Goal: Task Accomplishment & Management: Use online tool/utility

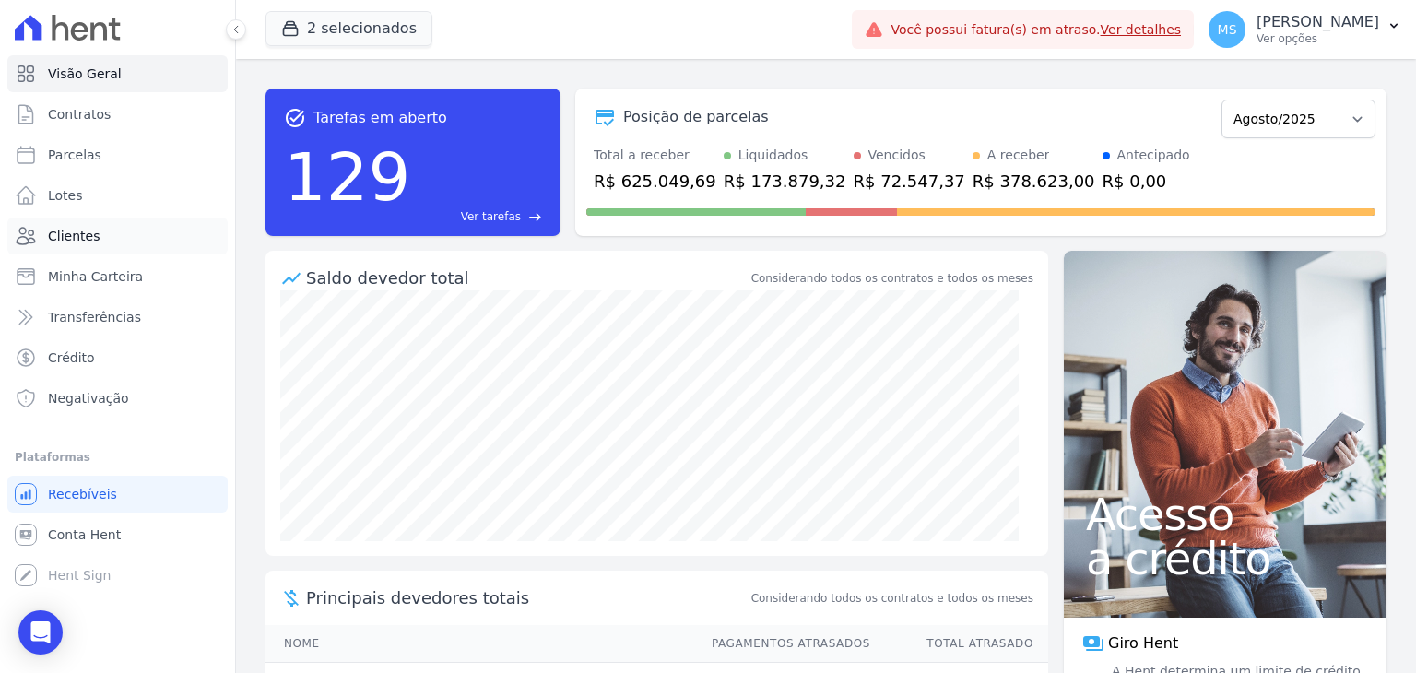
click at [46, 232] on link "Clientes" at bounding box center [117, 236] width 220 height 37
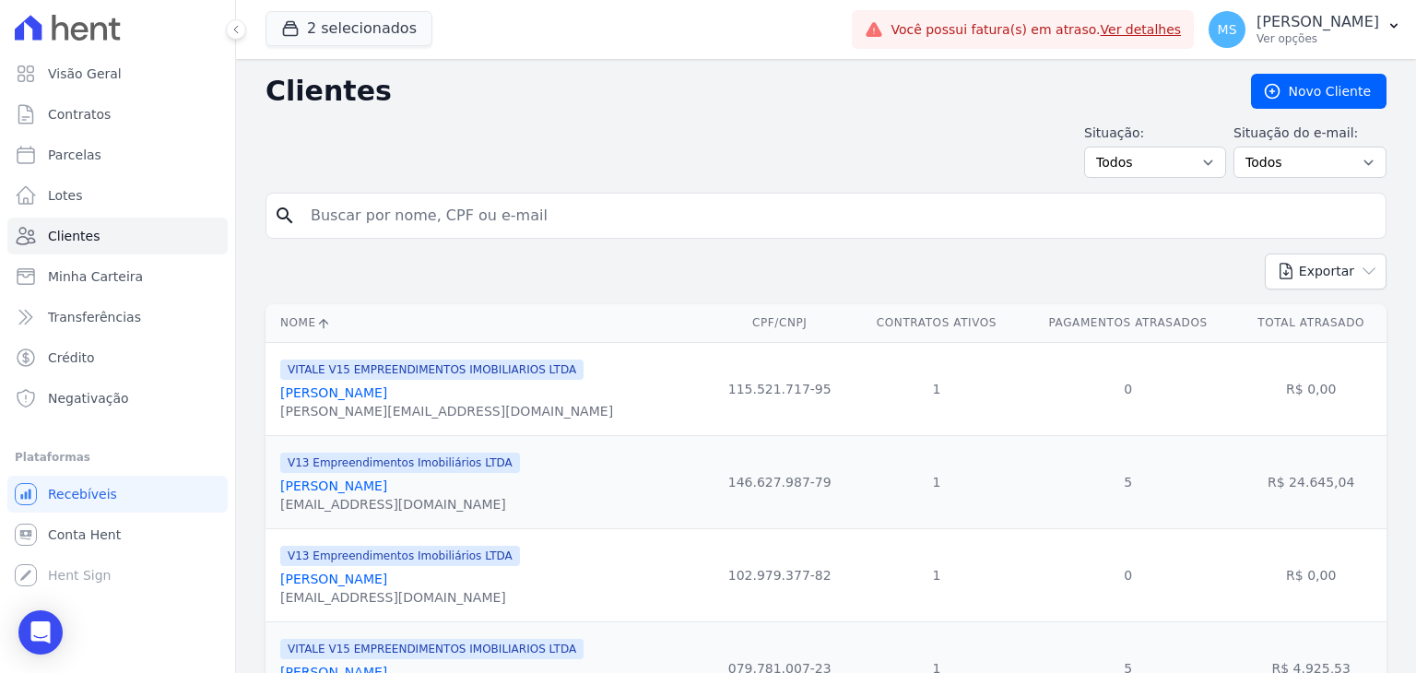
click at [383, 209] on input "search" at bounding box center [839, 215] width 1078 height 37
type input "[PERSON_NAME]"
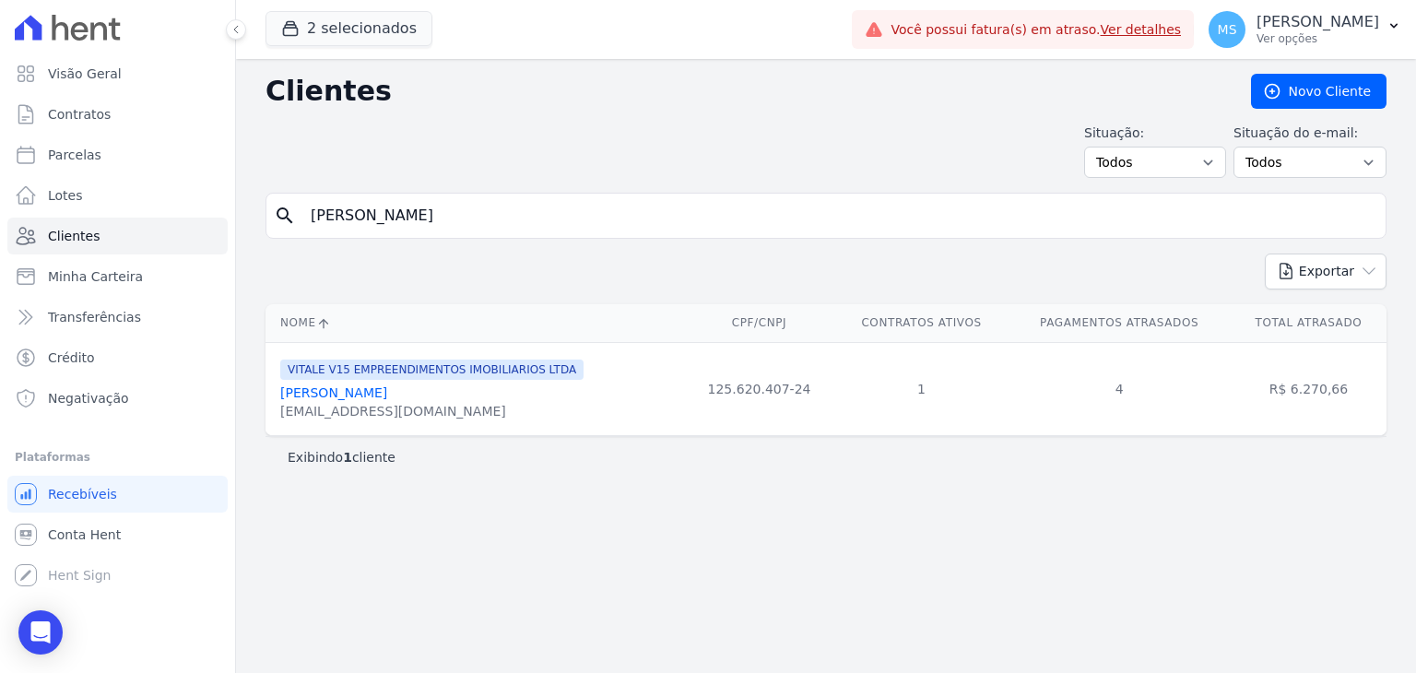
click at [376, 400] on link "[PERSON_NAME]" at bounding box center [333, 392] width 107 height 15
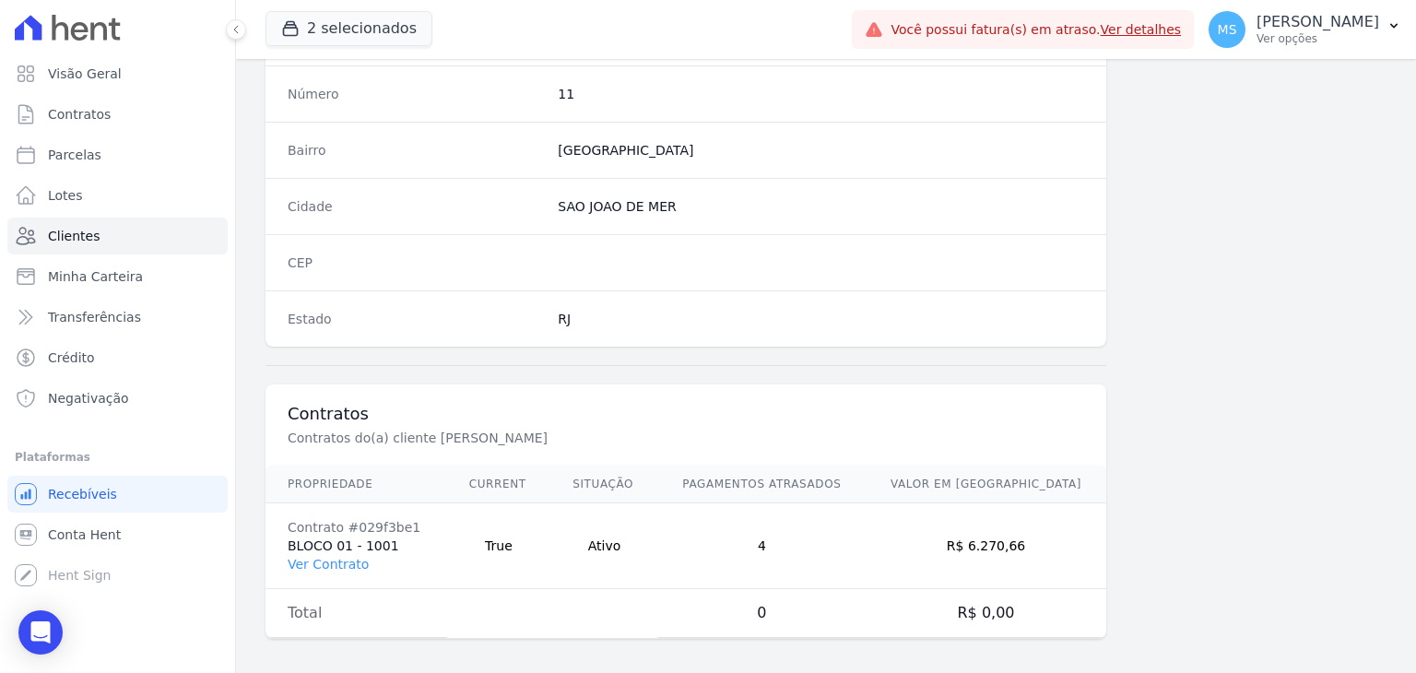
scroll to position [1046, 0]
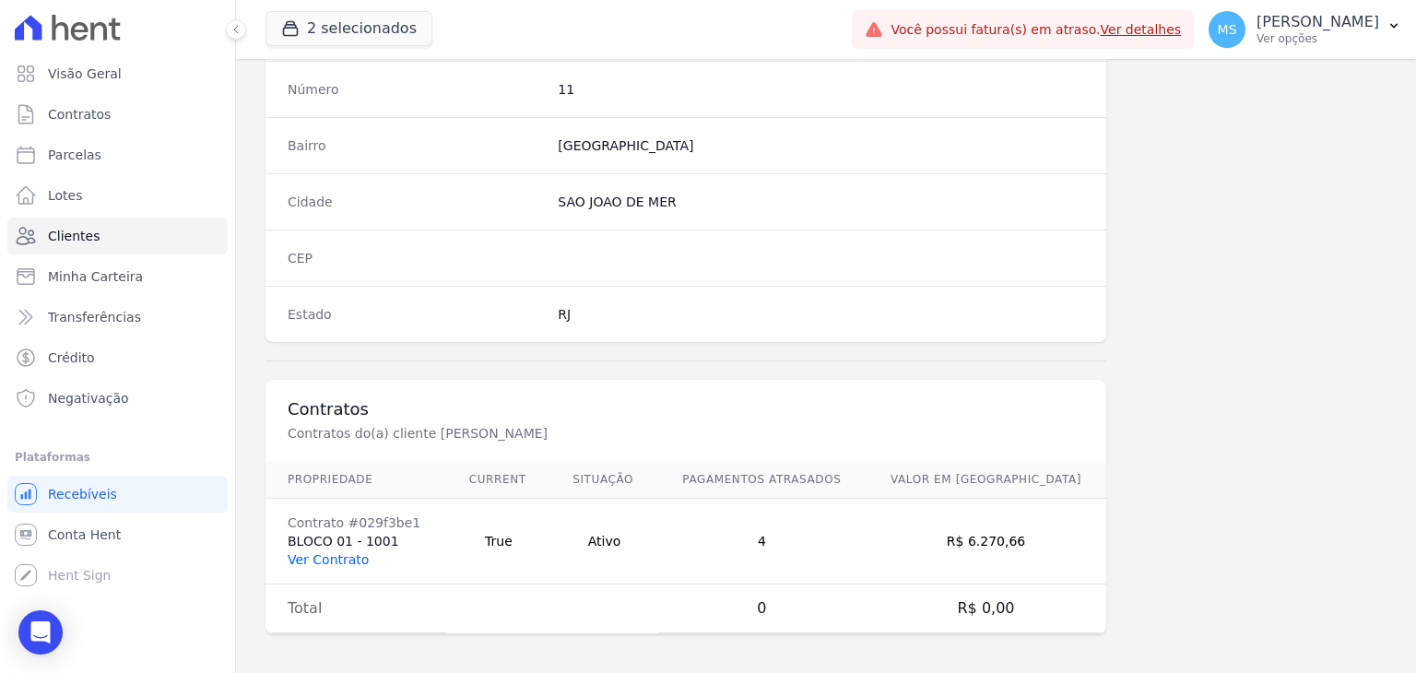
click at [328, 558] on link "Ver Contrato" at bounding box center [328, 559] width 81 height 15
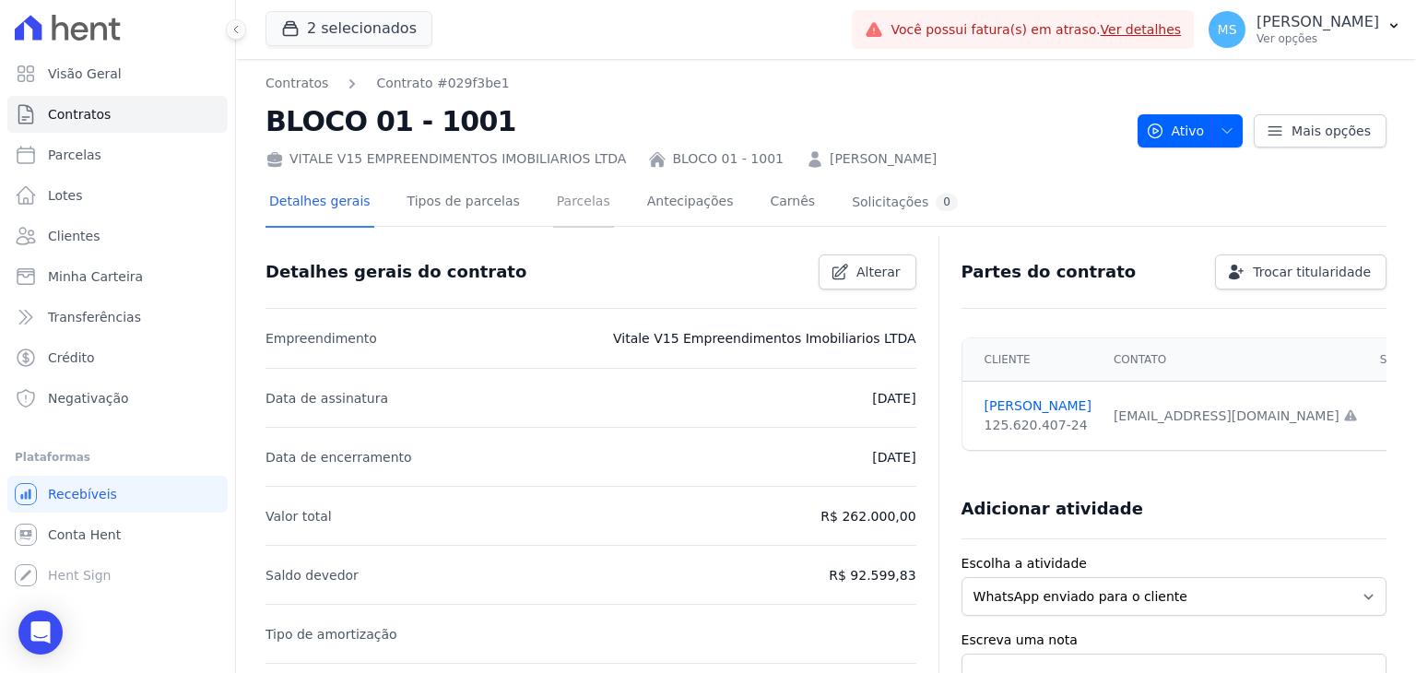
click at [553, 200] on link "Parcelas" at bounding box center [583, 203] width 61 height 49
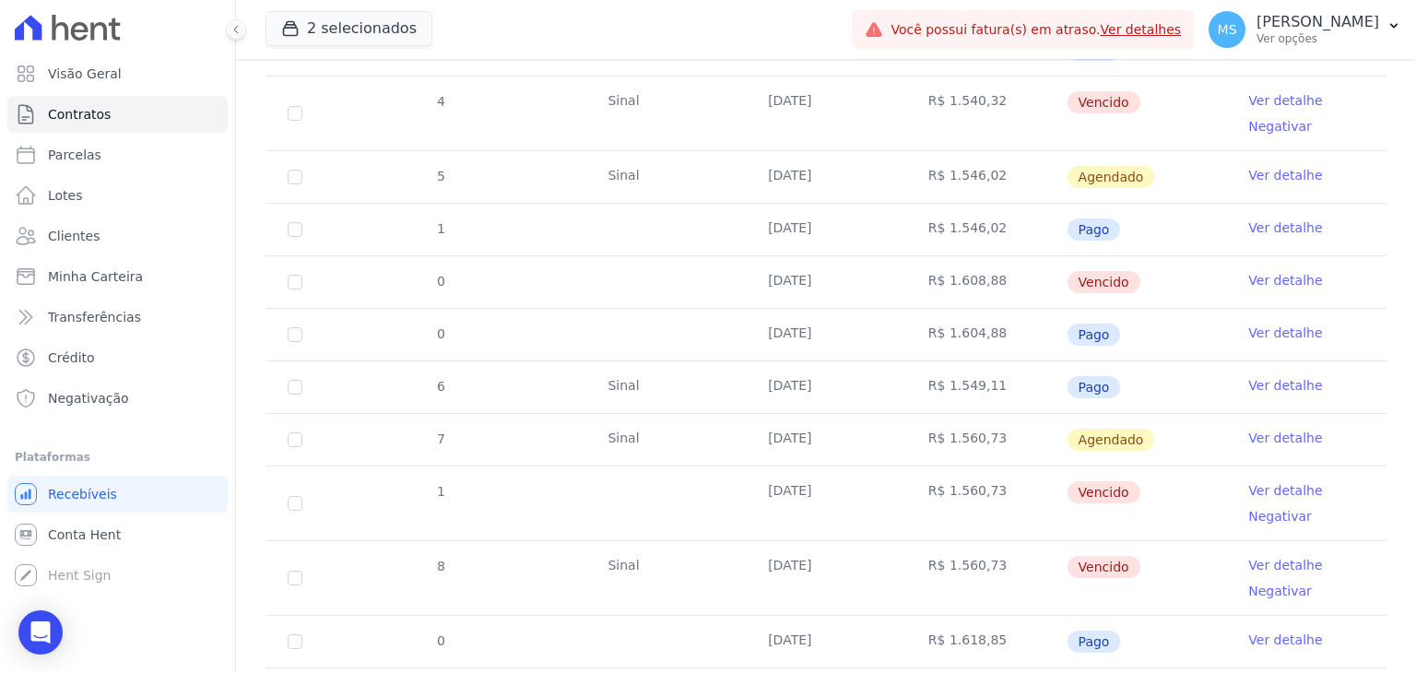
scroll to position [645, 0]
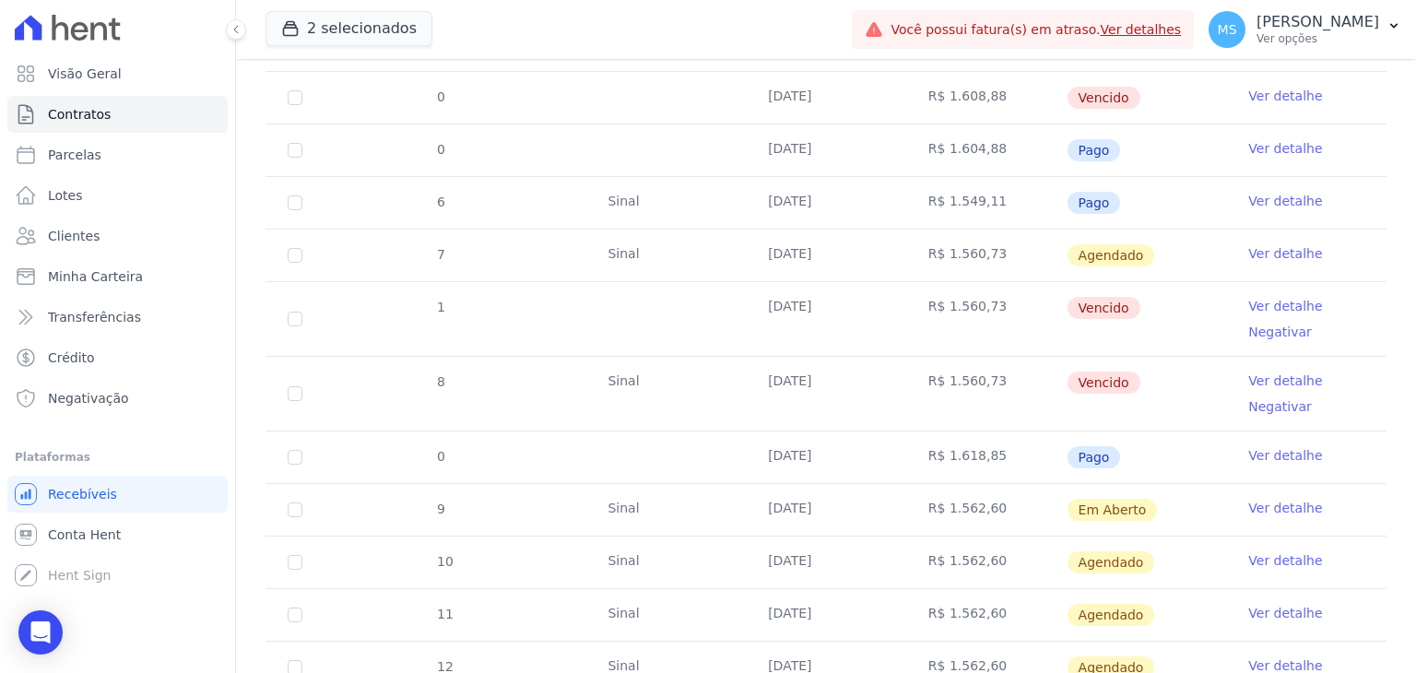
click at [1263, 379] on link "Ver detalhe" at bounding box center [1285, 380] width 74 height 18
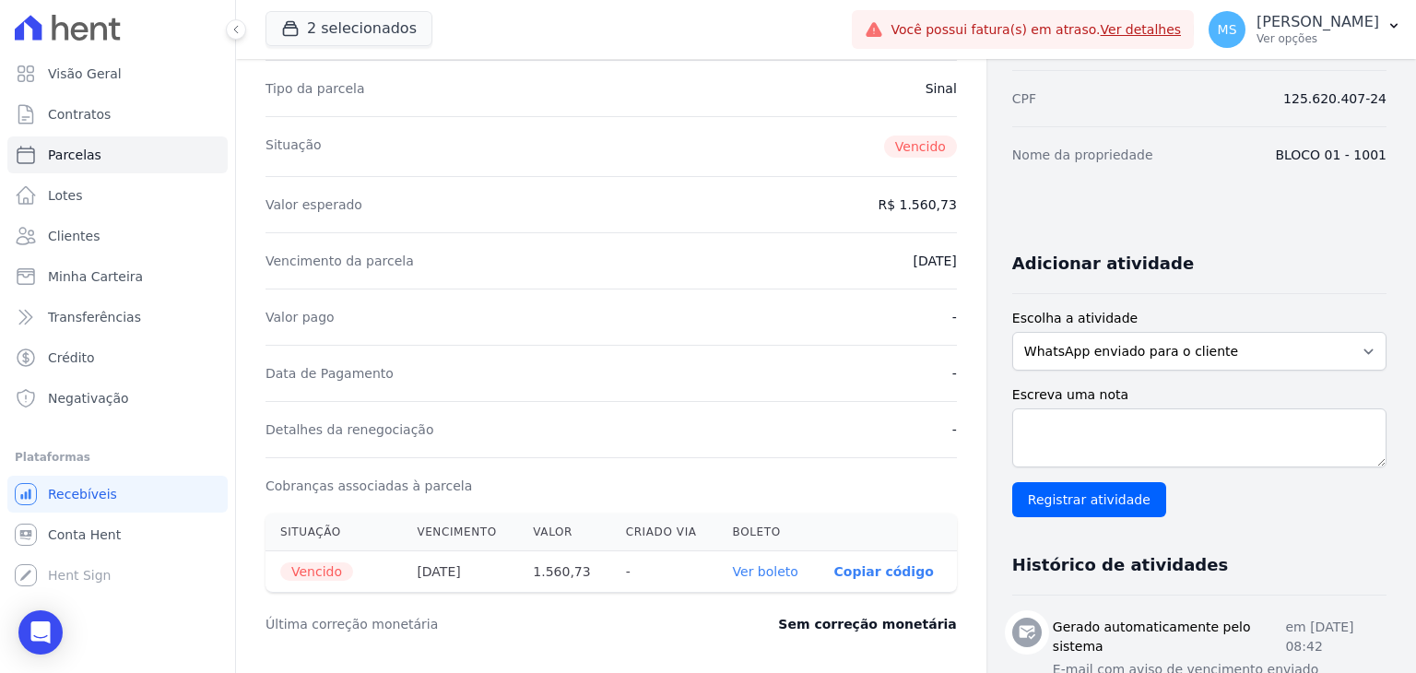
scroll to position [276, 0]
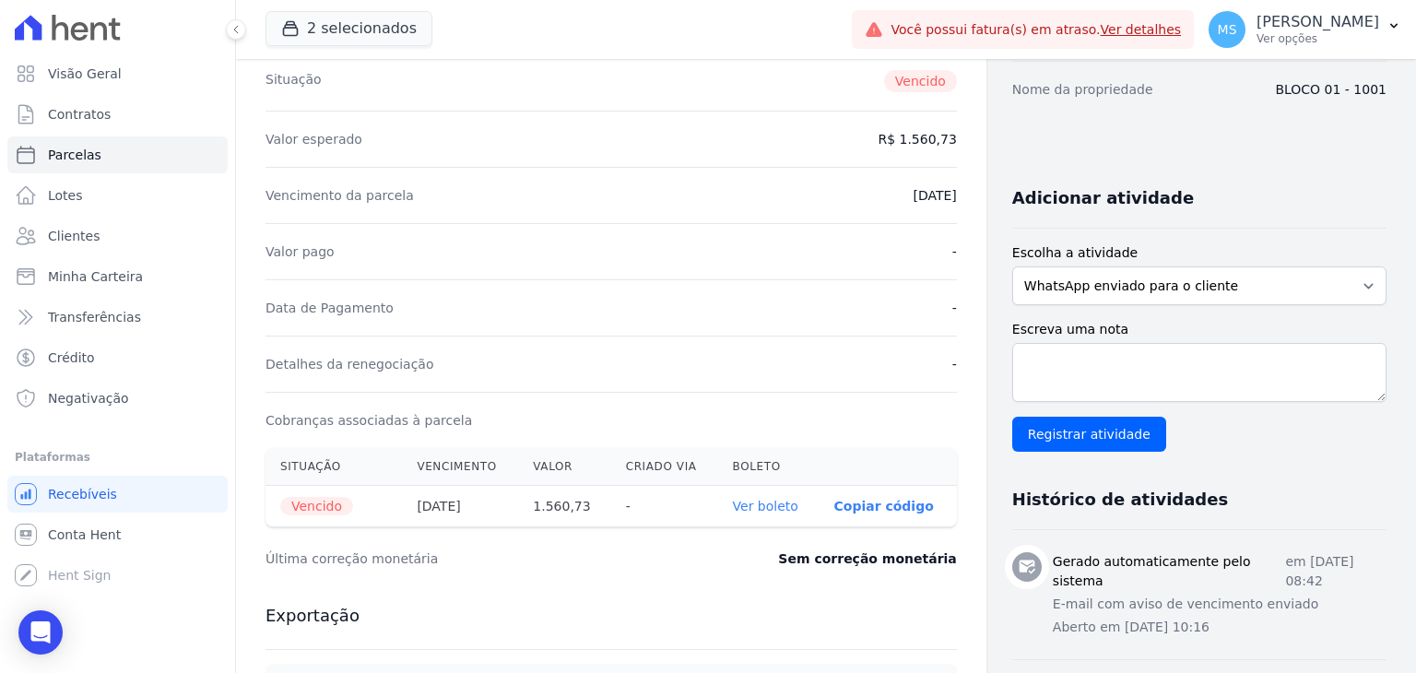
click at [767, 502] on link "Ver boleto" at bounding box center [765, 506] width 65 height 15
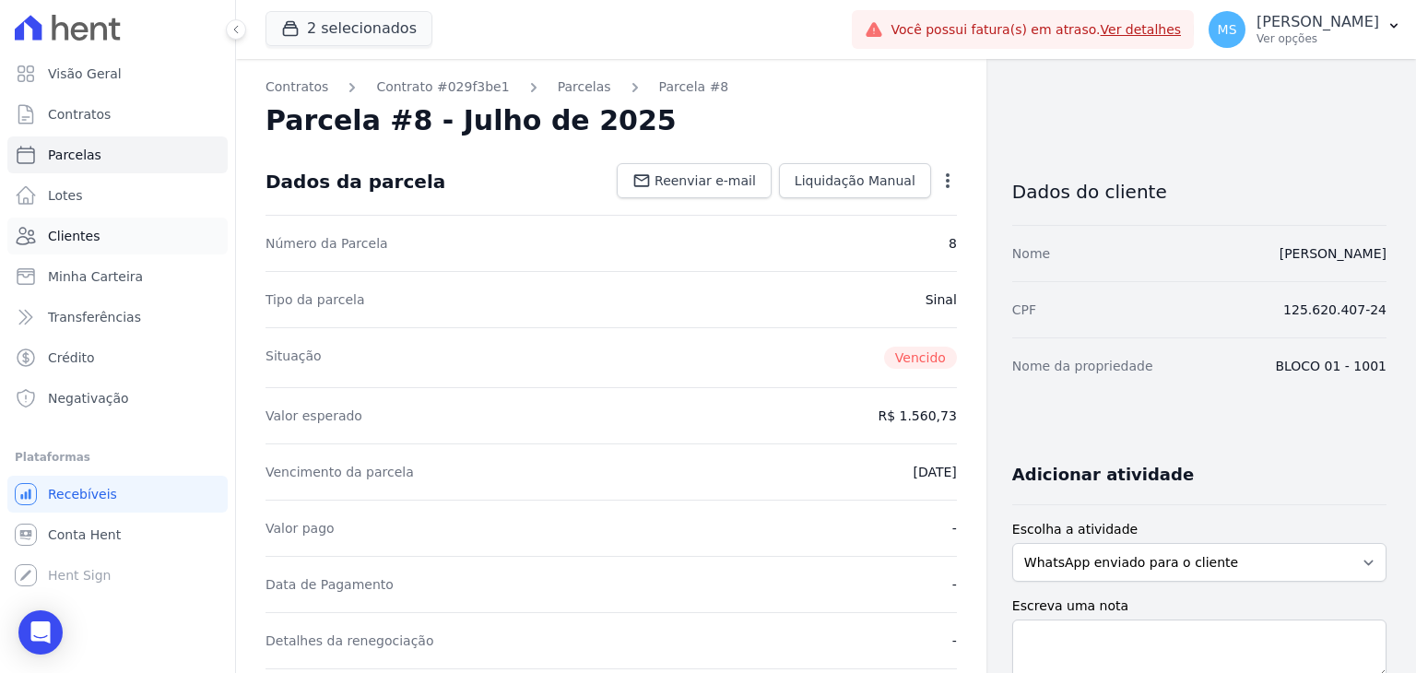
click at [68, 244] on span "Clientes" at bounding box center [74, 236] width 52 height 18
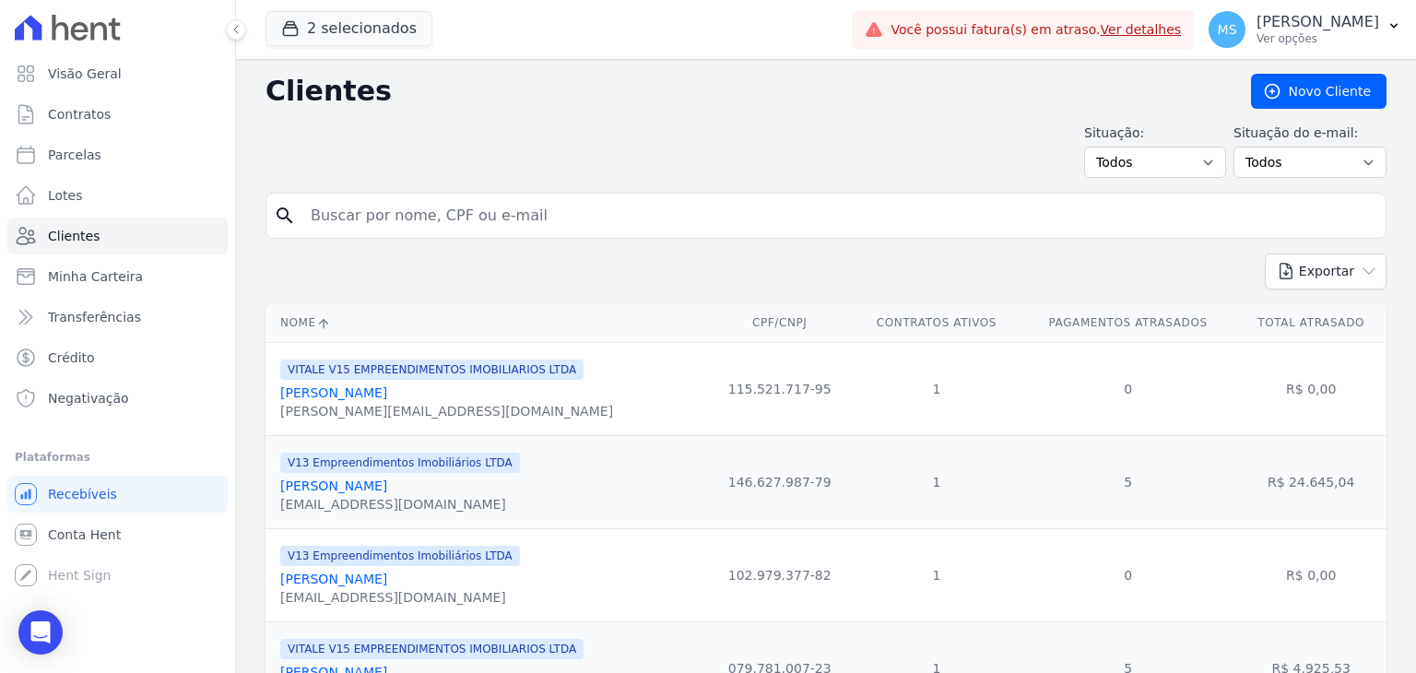
click at [394, 241] on form "search" at bounding box center [825, 223] width 1121 height 61
click at [453, 197] on input "search" at bounding box center [839, 215] width 1078 height 37
type input "[PERSON_NAME]"
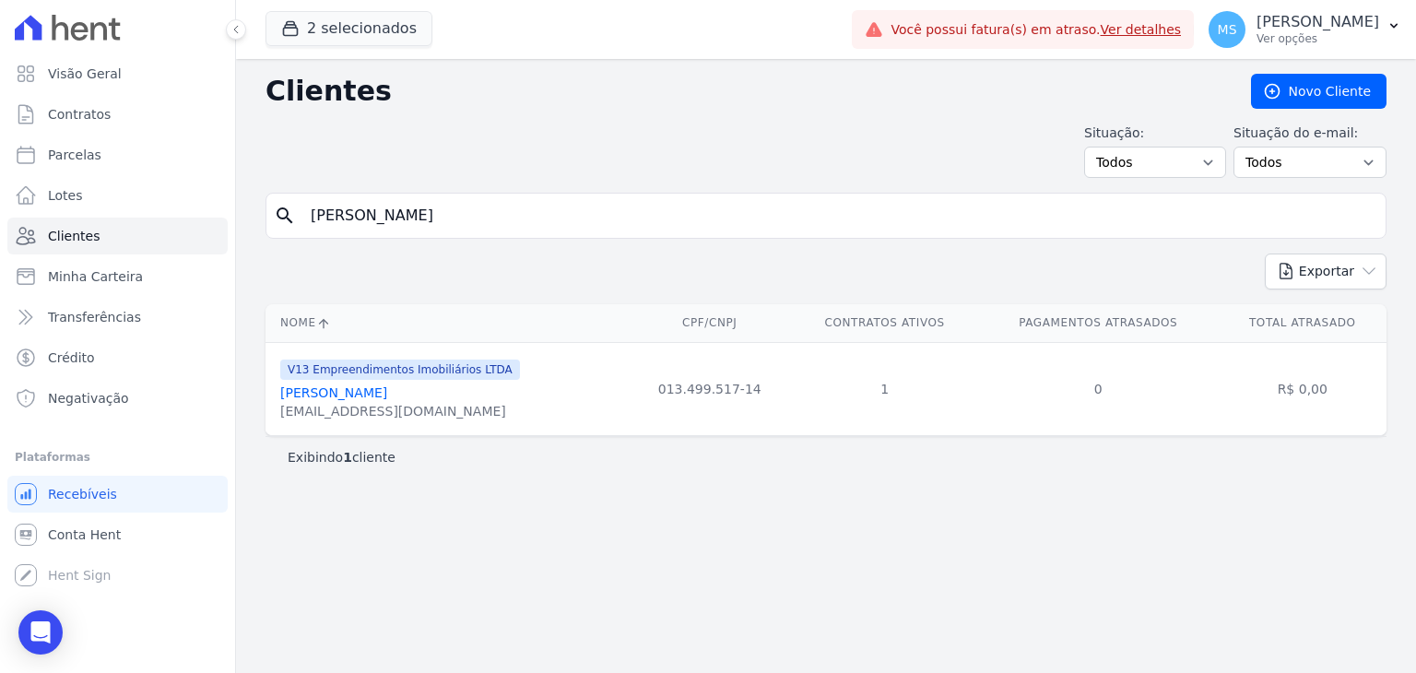
click at [323, 398] on link "[PERSON_NAME]" at bounding box center [333, 392] width 107 height 15
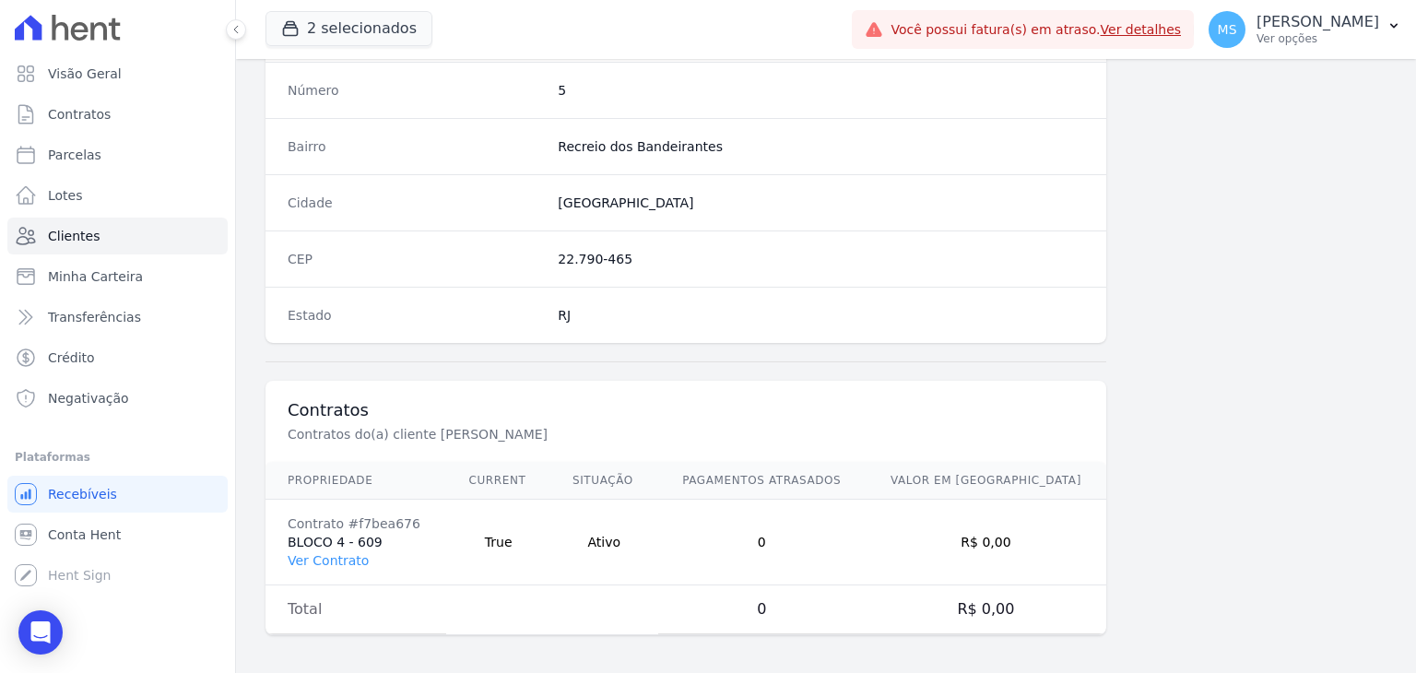
scroll to position [1046, 0]
click at [304, 557] on link "Ver Contrato" at bounding box center [328, 559] width 81 height 15
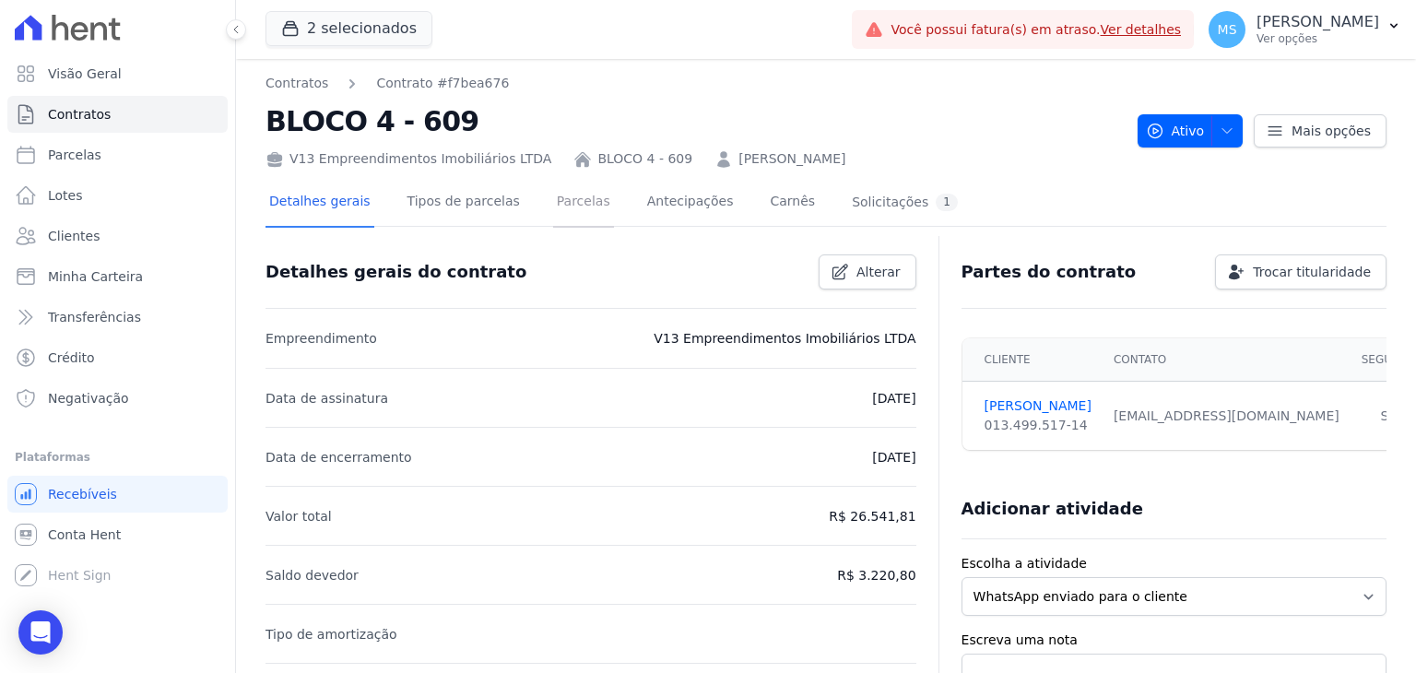
click at [557, 203] on link "Parcelas" at bounding box center [583, 203] width 61 height 49
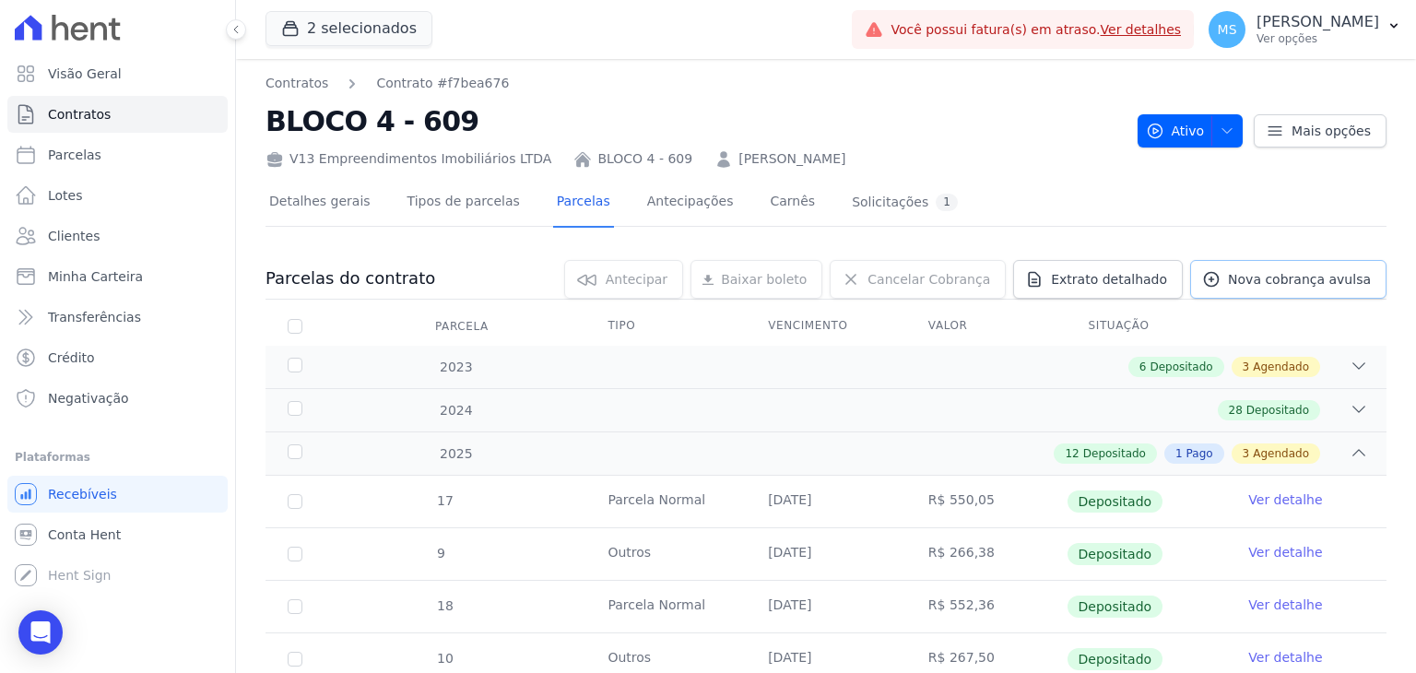
click at [1297, 281] on span "Nova cobrança avulsa" at bounding box center [1299, 279] width 143 height 18
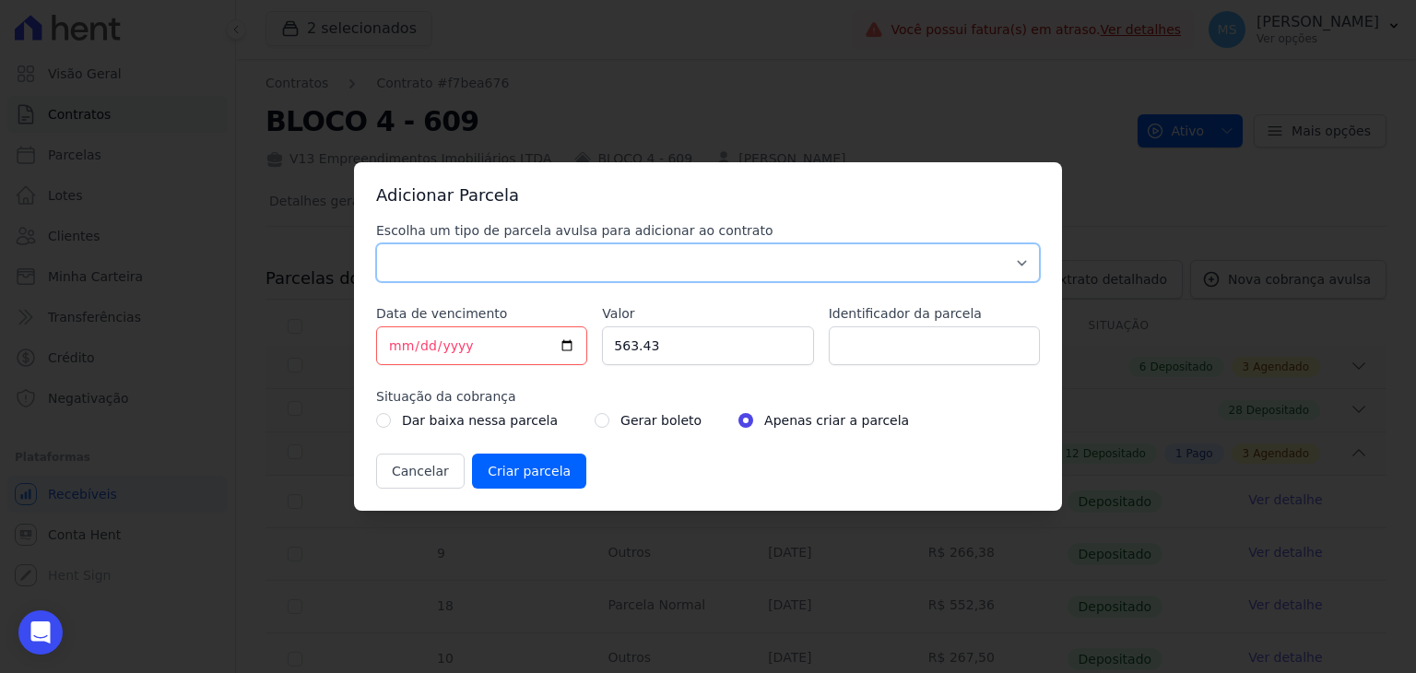
drag, startPoint x: 376, startPoint y: 275, endPoint x: 384, endPoint y: 280, distance: 10.0
click at [376, 275] on select "Parcela Normal Sinal Caução Intercalada Chaves Pré Chaves Pós Chaves Taxas Quit…" at bounding box center [708, 262] width 664 height 39
select select "advance"
click at [376, 243] on select "Parcela Normal Sinal Caução Intercalada Chaves Pré Chaves Pós Chaves Taxas Quit…" at bounding box center [708, 262] width 664 height 39
click at [394, 336] on input "[DATE]" at bounding box center [481, 345] width 211 height 39
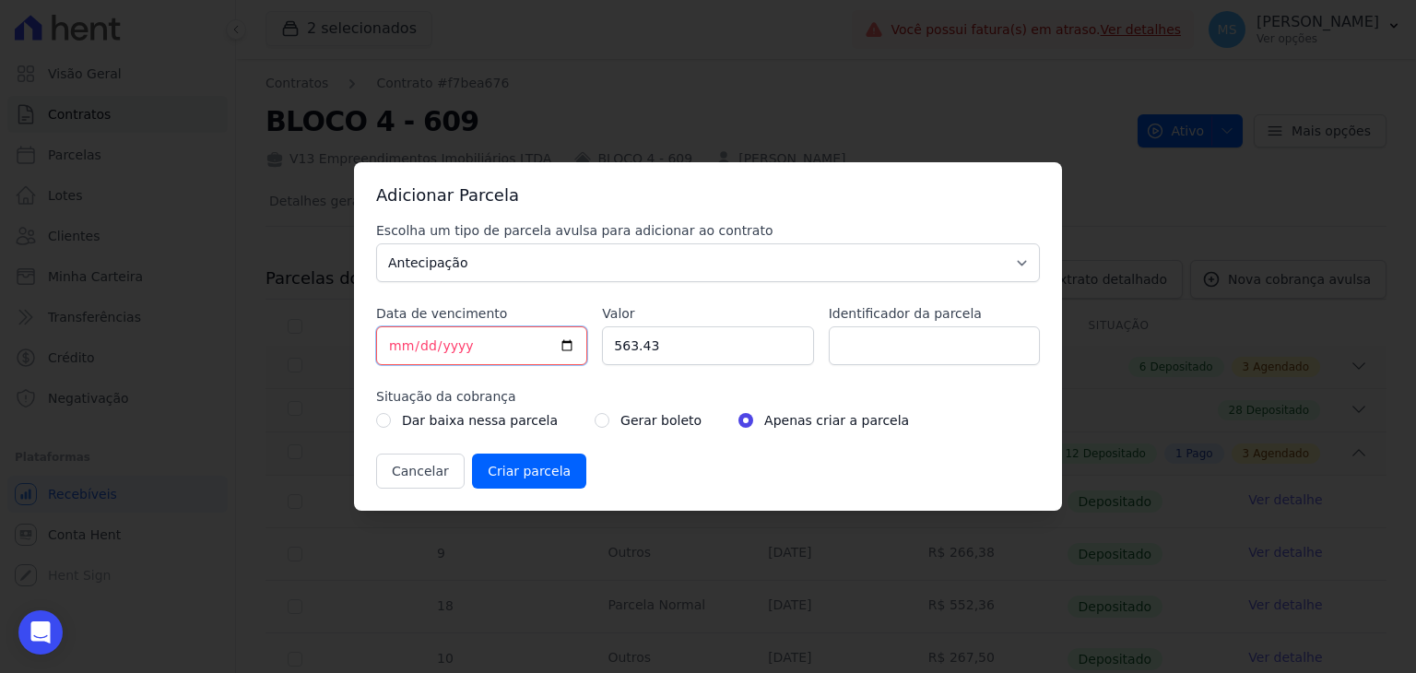
type input "[DATE]"
type input "1690.29"
type input "BOLETO AVULSO - 171872 - 171873 - 171874"
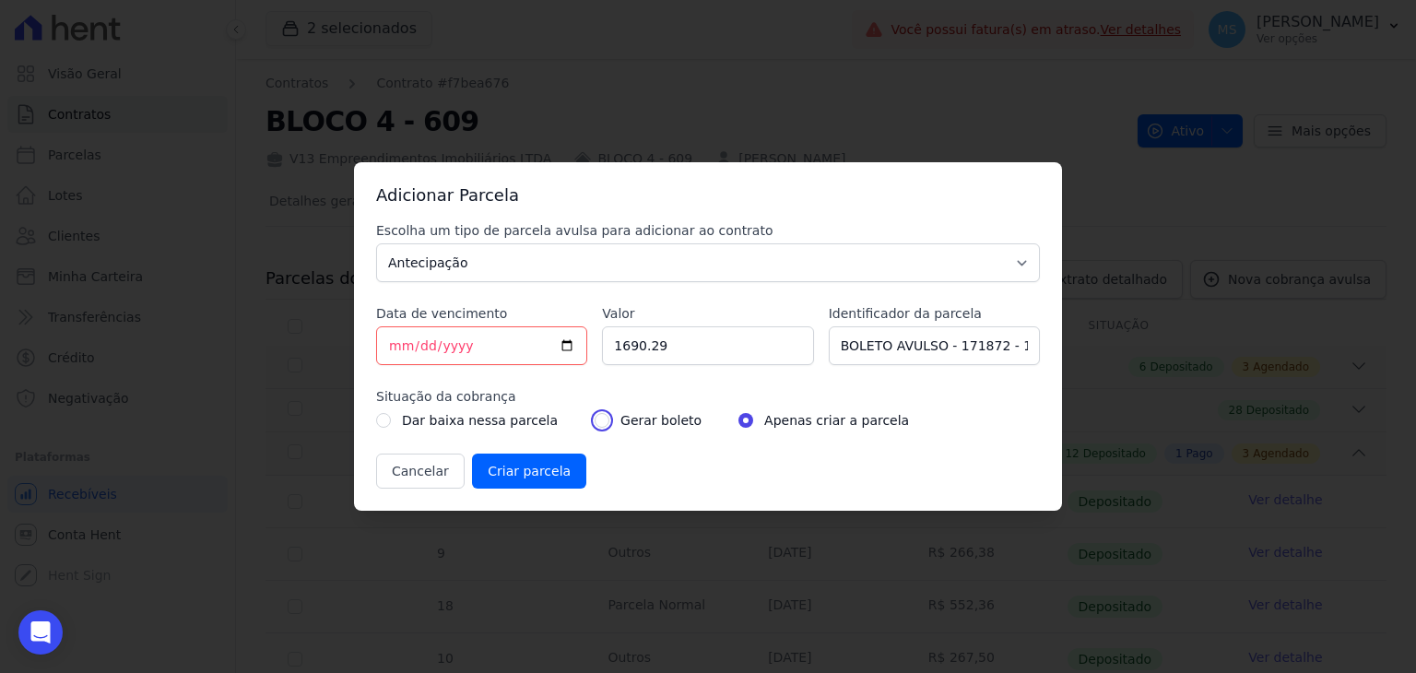
click at [594, 427] on input "radio" at bounding box center [601, 420] width 15 height 15
radio input "true"
click at [539, 465] on input "Criar parcela" at bounding box center [529, 470] width 114 height 35
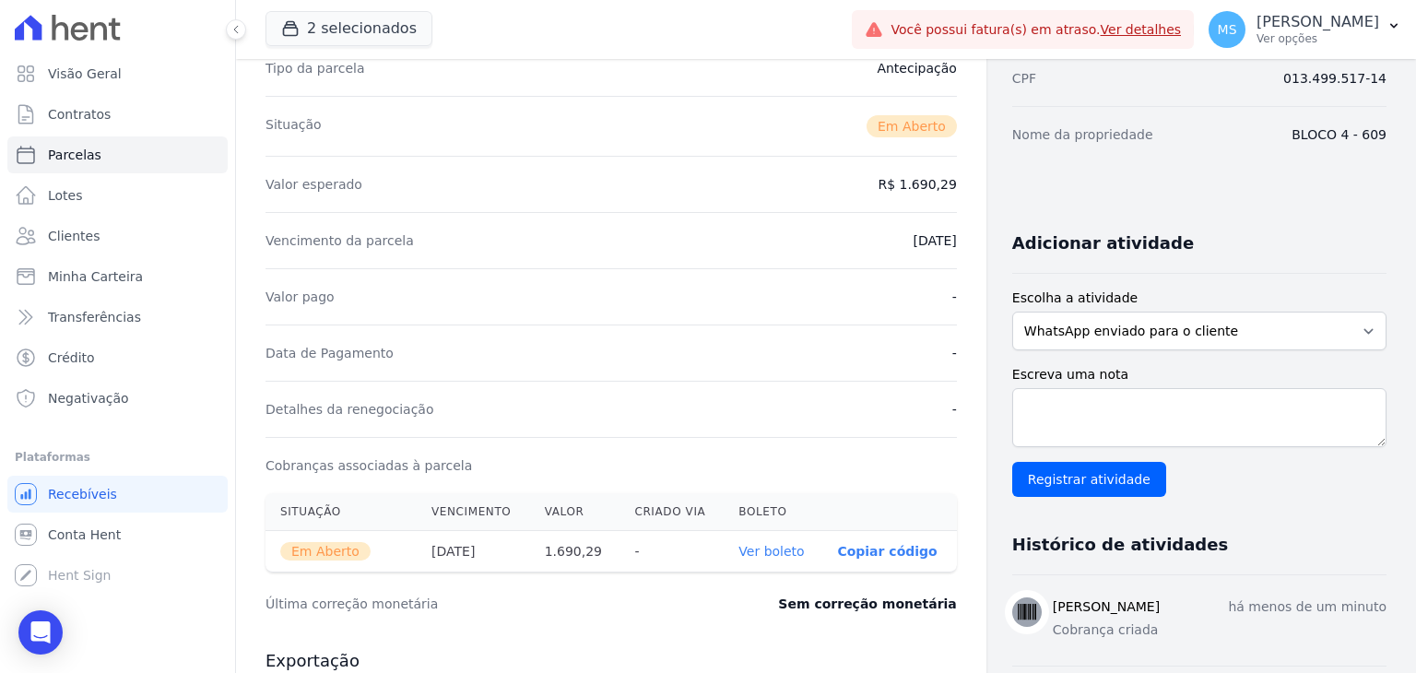
scroll to position [369, 0]
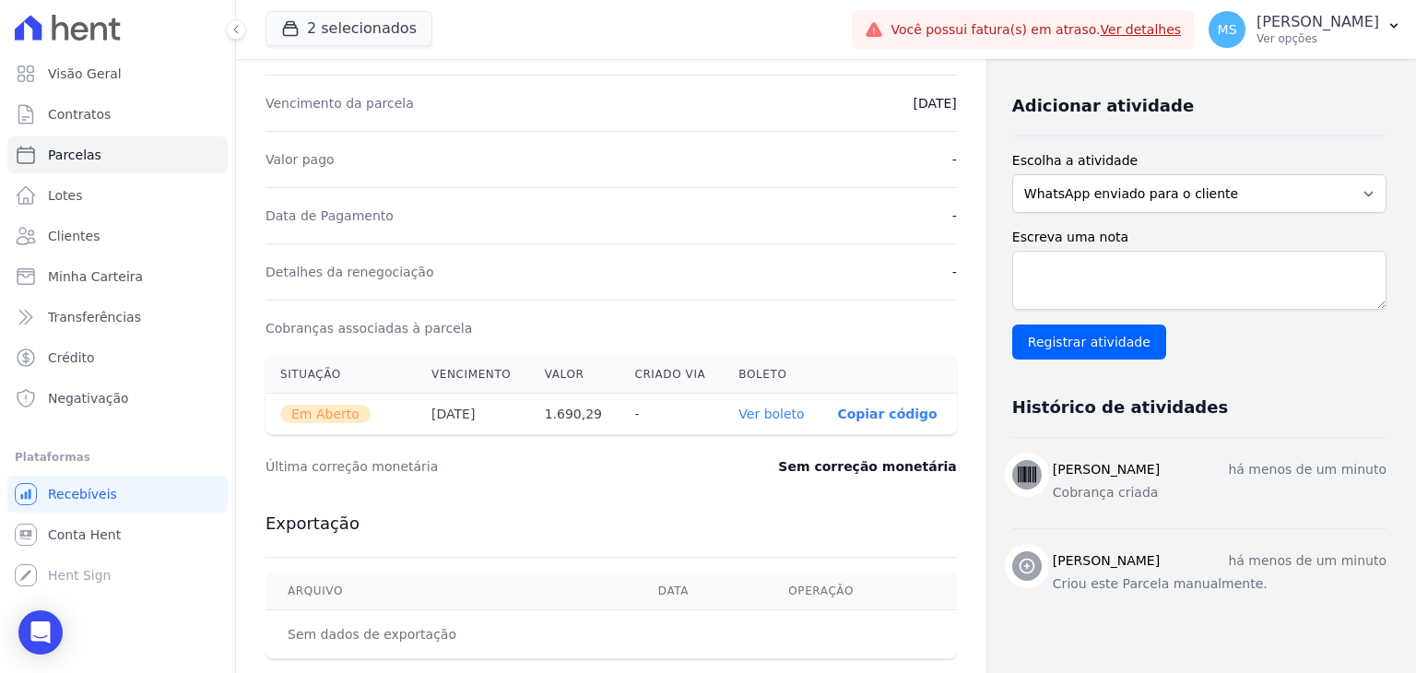
click at [770, 413] on link "Ver boleto" at bounding box center [770, 413] width 65 height 15
